Goal: Information Seeking & Learning: Learn about a topic

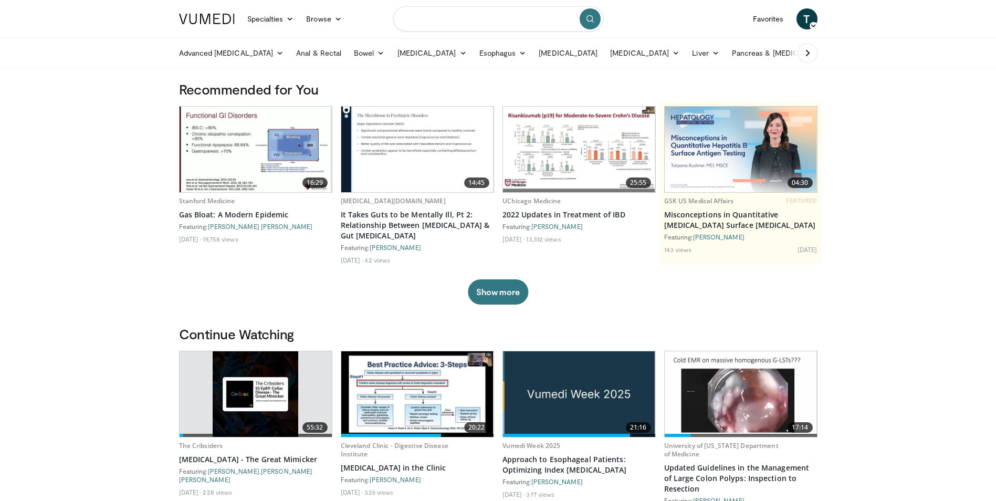
drag, startPoint x: 458, startPoint y: 19, endPoint x: 453, endPoint y: 9, distance: 11.3
click at [458, 18] on input "Search topics, interventions" at bounding box center [498, 18] width 210 height 25
type input "**********"
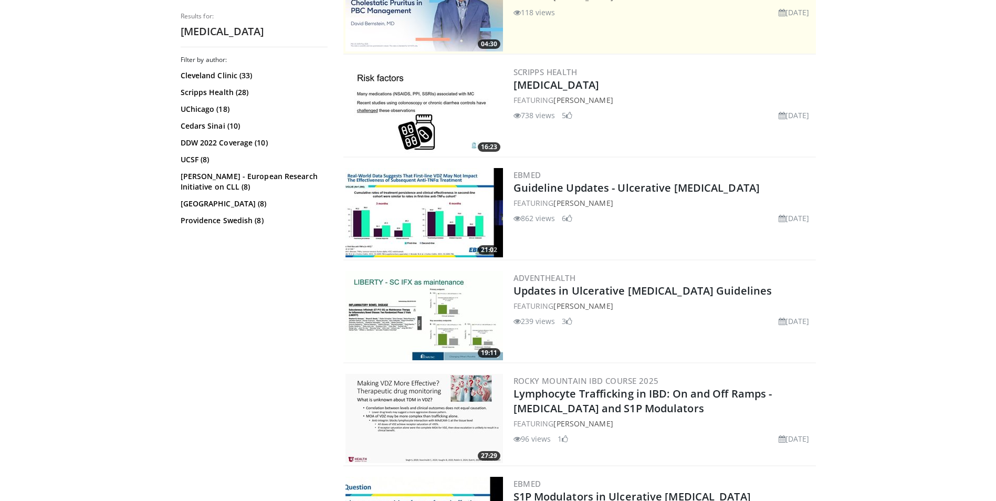
scroll to position [263, 0]
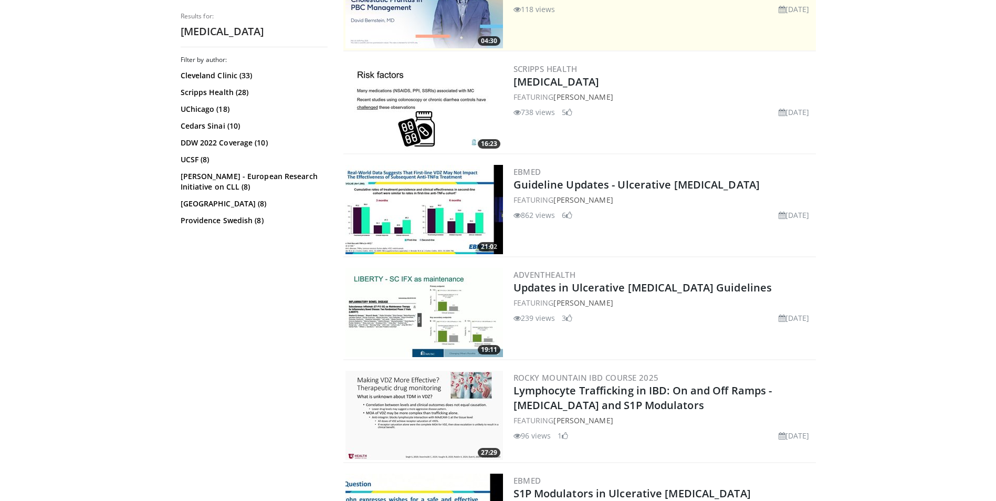
click at [396, 104] on img at bounding box center [425, 106] width 158 height 89
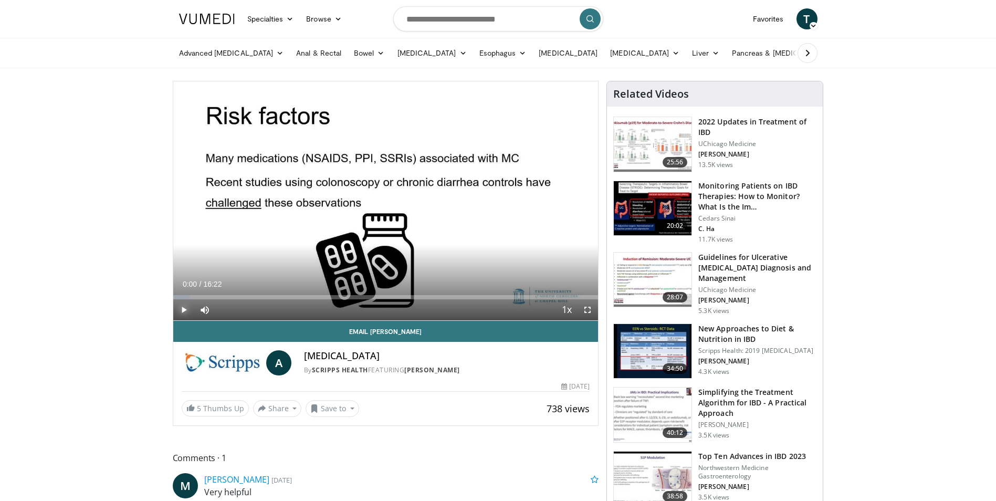
click at [182, 310] on span "Video Player" at bounding box center [183, 309] width 21 height 21
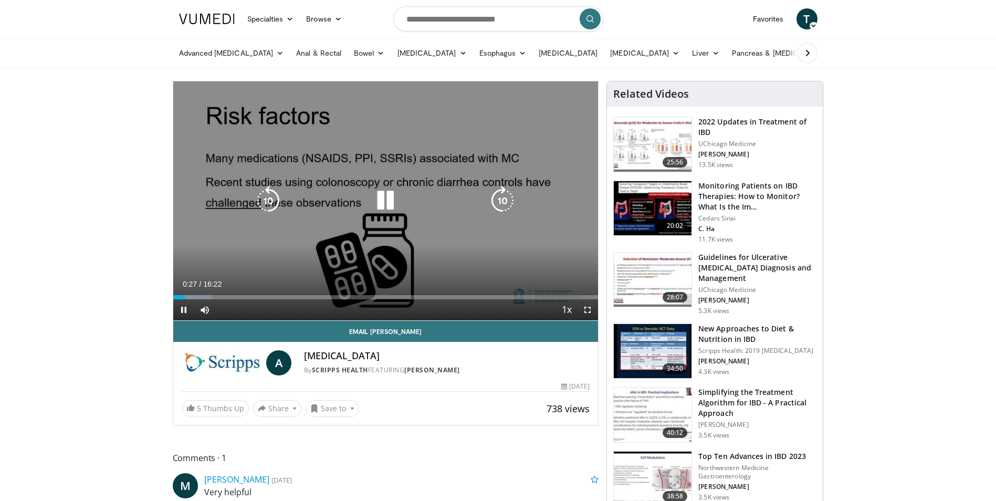
click at [497, 204] on icon "Video Player" at bounding box center [502, 200] width 29 height 29
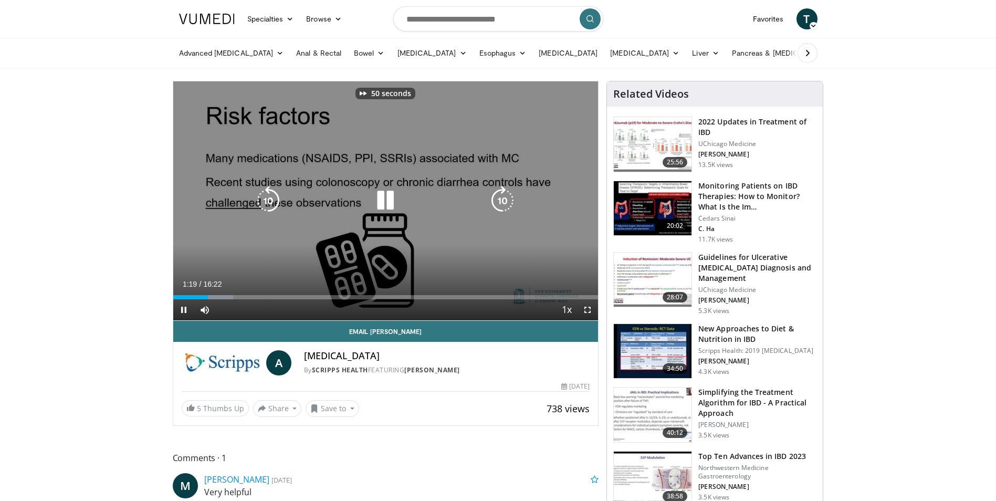
click at [497, 204] on icon "Video Player" at bounding box center [502, 200] width 29 height 29
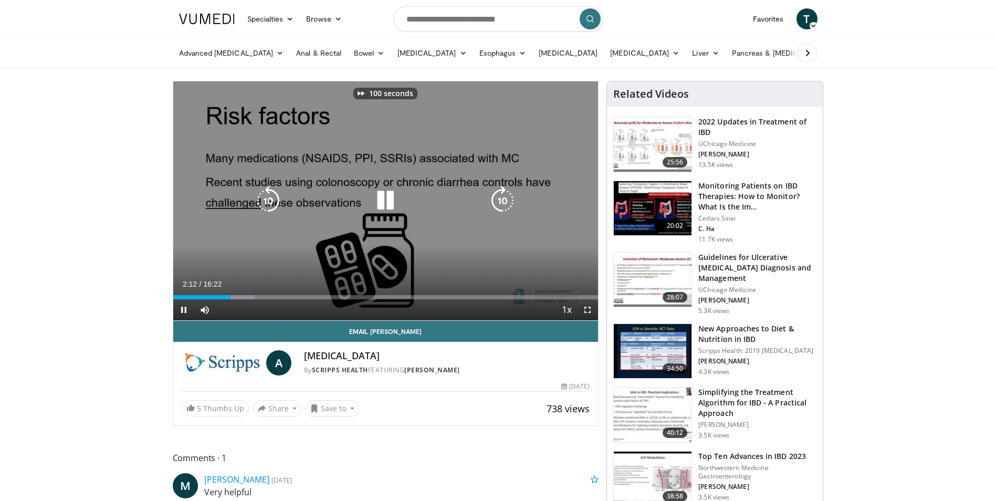
click at [497, 204] on icon "Video Player" at bounding box center [502, 200] width 29 height 29
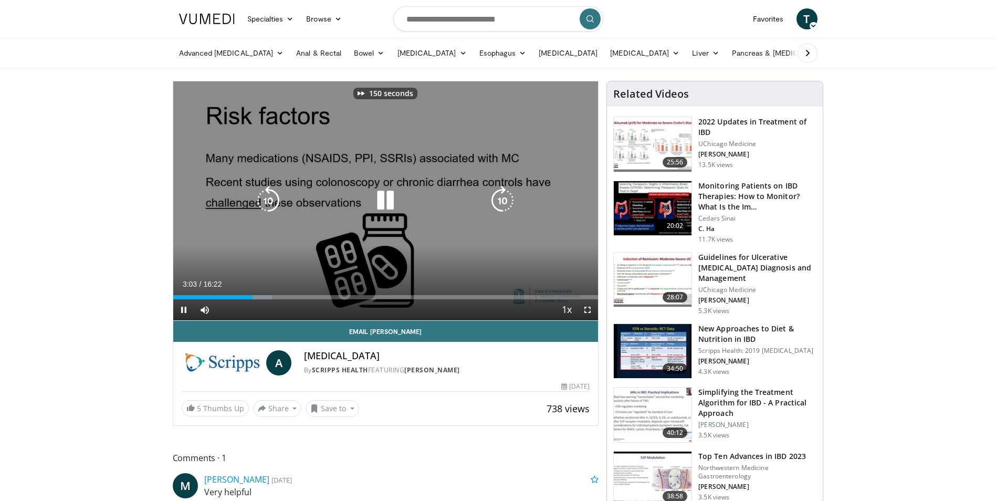
click at [497, 204] on icon "Video Player" at bounding box center [502, 200] width 29 height 29
click at [254, 193] on icon "Video Player" at bounding box center [268, 200] width 29 height 29
click at [502, 196] on icon "Video Player" at bounding box center [502, 200] width 29 height 29
click at [499, 196] on icon "Video Player" at bounding box center [502, 200] width 29 height 29
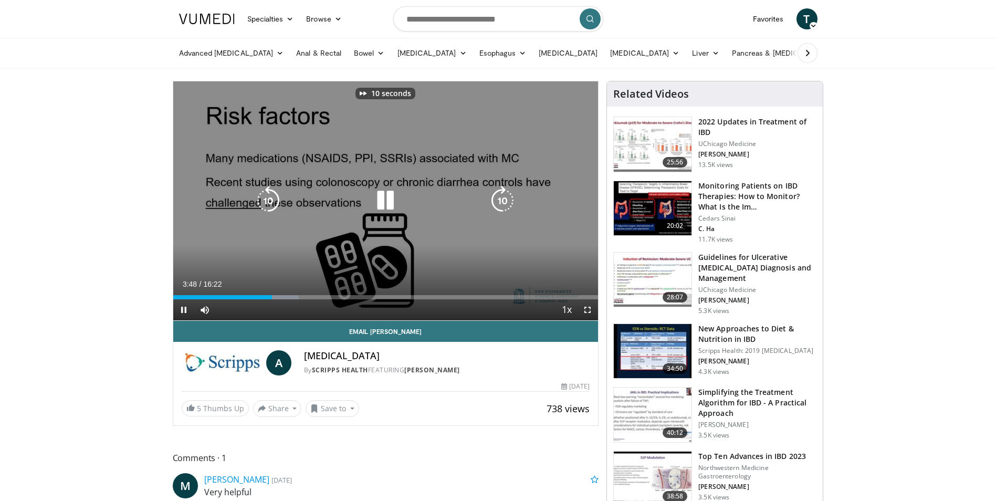
click at [499, 196] on icon "Video Player" at bounding box center [502, 200] width 29 height 29
click at [492, 199] on icon "Video Player" at bounding box center [502, 200] width 29 height 29
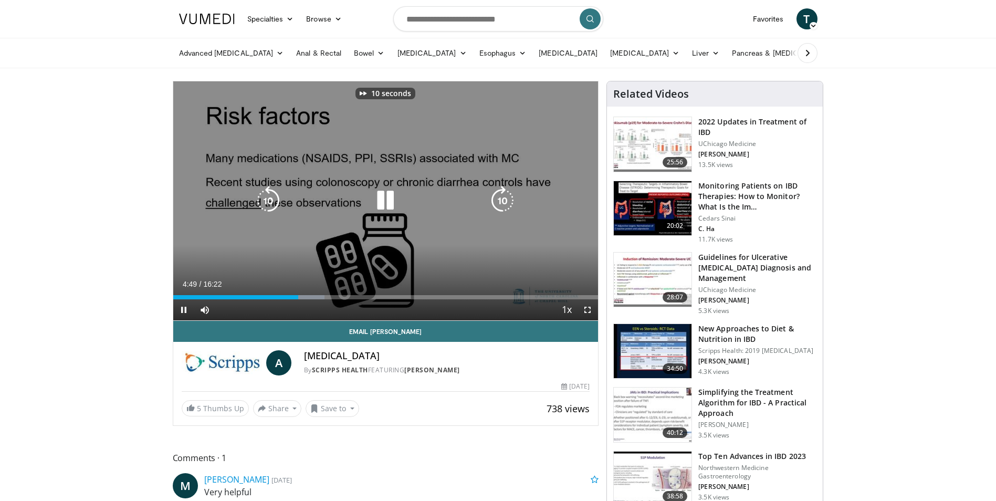
click at [492, 199] on icon "Video Player" at bounding box center [502, 200] width 29 height 29
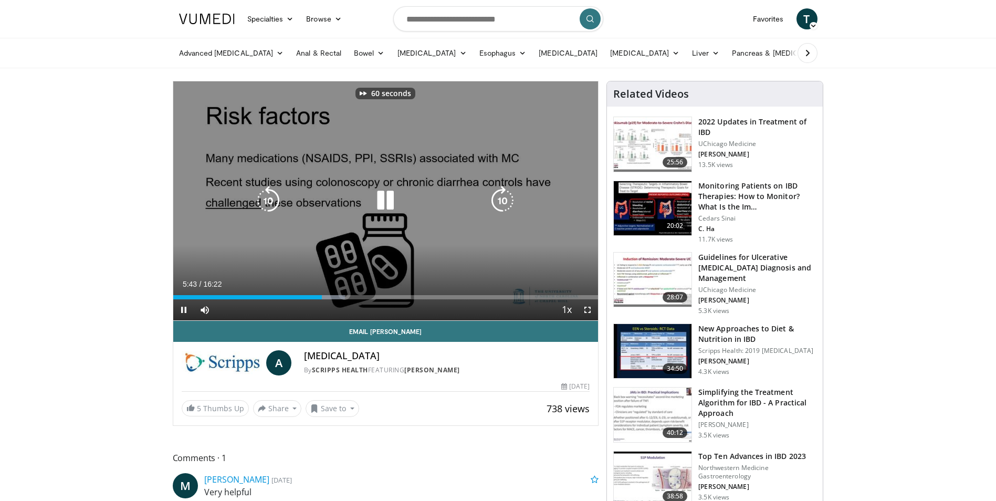
click at [492, 199] on icon "Video Player" at bounding box center [502, 200] width 29 height 29
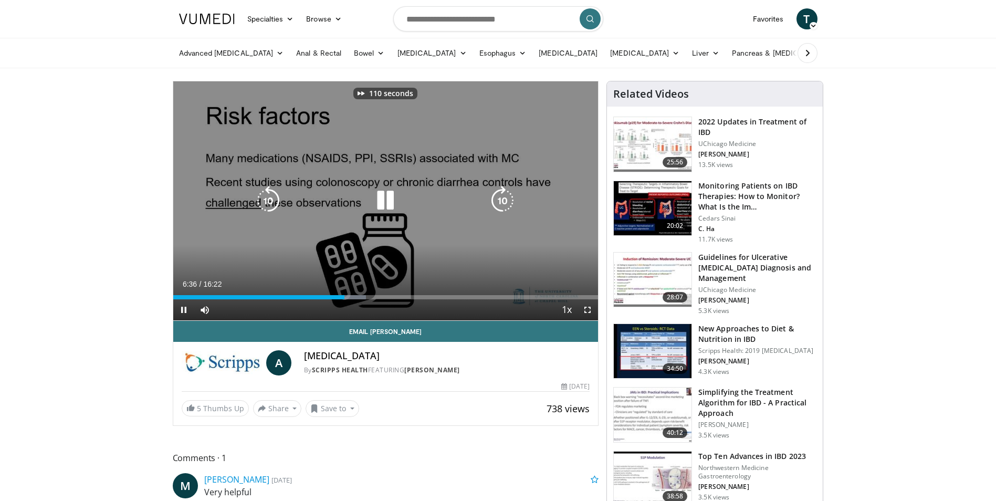
click at [492, 199] on icon "Video Player" at bounding box center [502, 200] width 29 height 29
click at [503, 202] on icon "Video Player" at bounding box center [502, 200] width 29 height 29
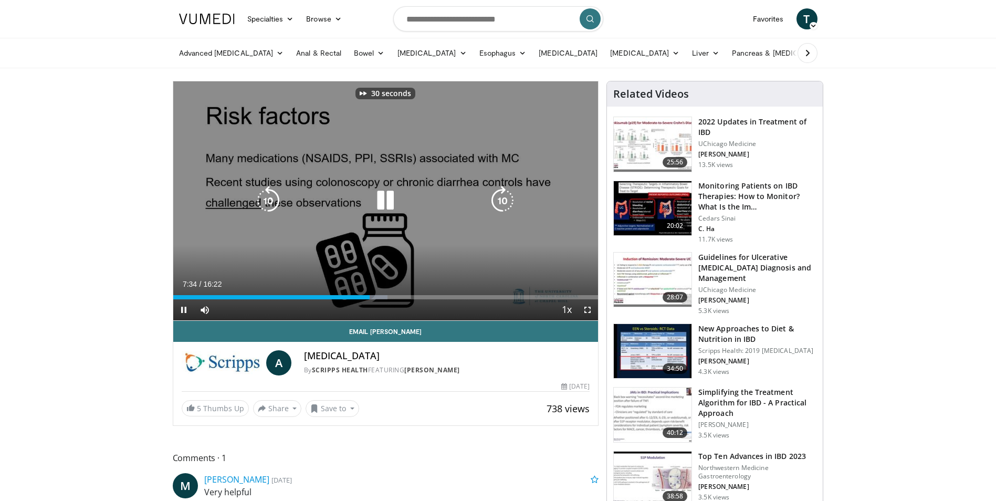
click at [503, 202] on icon "Video Player" at bounding box center [502, 200] width 29 height 29
click at [511, 182] on div "50 seconds Tap to unmute" at bounding box center [385, 200] width 425 height 239
click at [503, 200] on icon "Video Player" at bounding box center [502, 200] width 29 height 29
click at [386, 197] on icon "Video Player" at bounding box center [385, 200] width 29 height 29
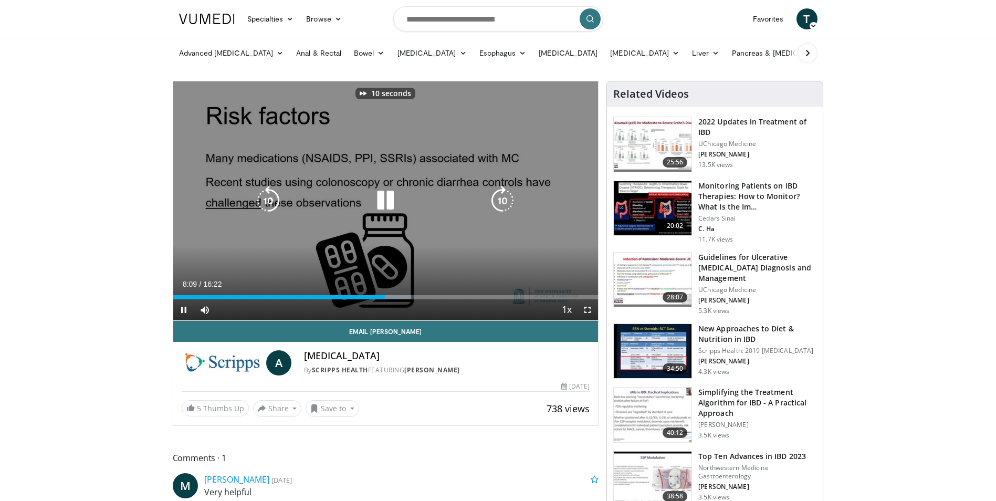
click at [505, 196] on icon "Video Player" at bounding box center [502, 200] width 29 height 29
click at [504, 196] on icon "Video Player" at bounding box center [502, 200] width 29 height 29
click at [501, 196] on icon "Video Player" at bounding box center [502, 200] width 29 height 29
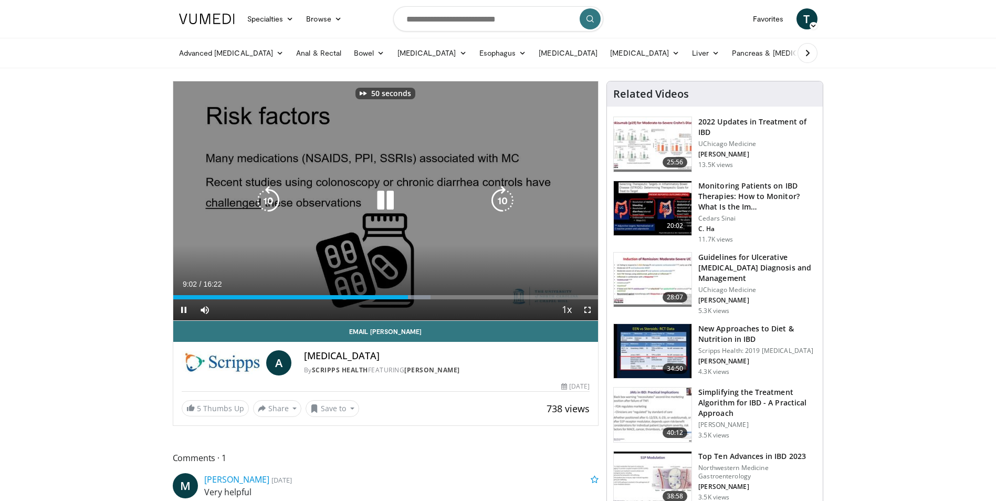
click at [501, 196] on icon "Video Player" at bounding box center [502, 200] width 29 height 29
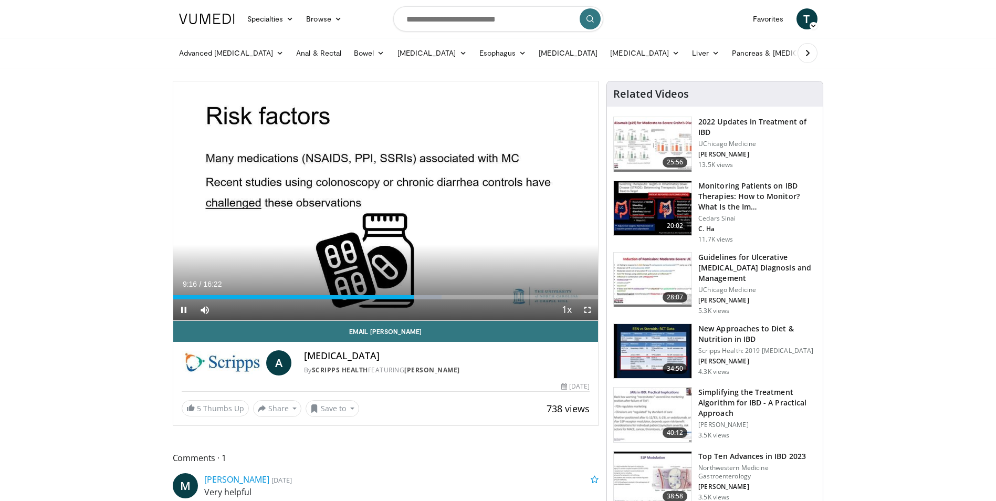
click at [501, 196] on div "60 seconds Tap to unmute" at bounding box center [385, 200] width 425 height 239
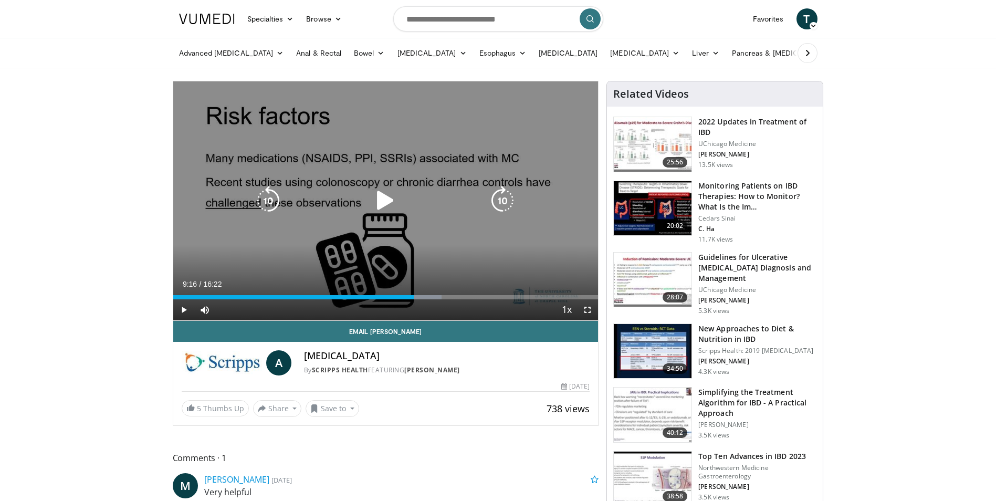
click at [509, 199] on icon "Video Player" at bounding box center [502, 200] width 29 height 29
click at [382, 202] on icon "Video Player" at bounding box center [385, 200] width 29 height 29
click at [503, 204] on icon "Video Player" at bounding box center [502, 200] width 29 height 29
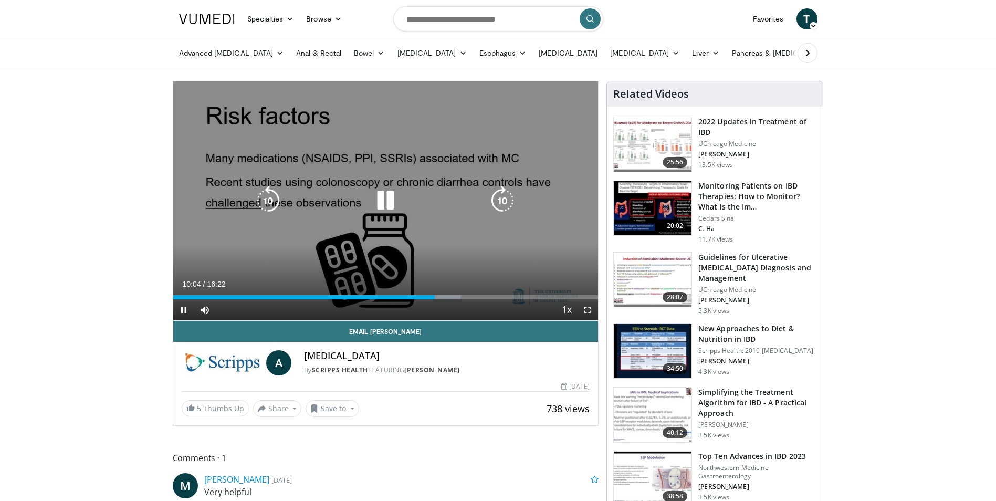
click at [506, 199] on icon "Video Player" at bounding box center [502, 200] width 29 height 29
click at [503, 207] on icon "Video Player" at bounding box center [502, 200] width 29 height 29
click at [265, 203] on icon "Video Player" at bounding box center [268, 200] width 29 height 29
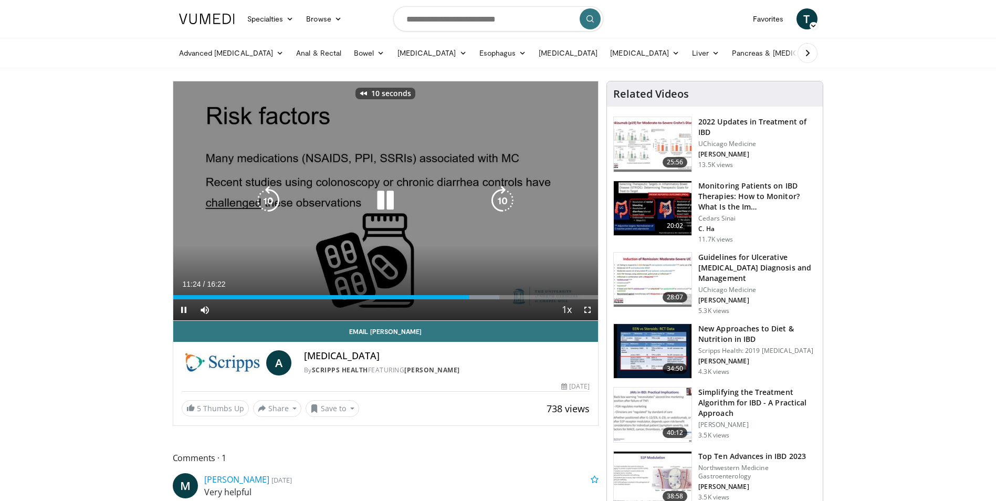
click at [265, 203] on icon "Video Player" at bounding box center [268, 200] width 29 height 29
click at [385, 207] on icon "Video Player" at bounding box center [385, 200] width 29 height 29
